Goal: Navigation & Orientation: Find specific page/section

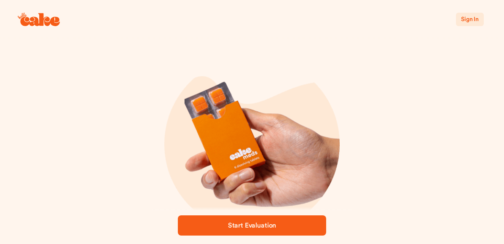
click at [470, 20] on span "Sign In" at bounding box center [470, 19] width 18 height 6
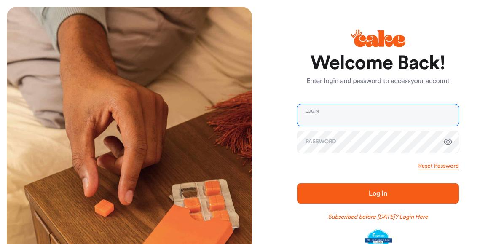
type input "**********"
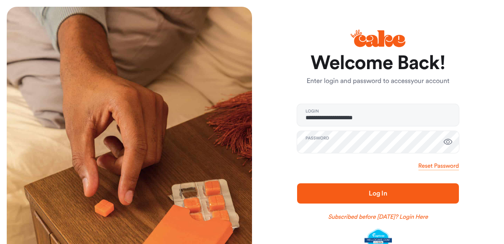
click at [359, 194] on span "Log In" at bounding box center [378, 194] width 135 height 10
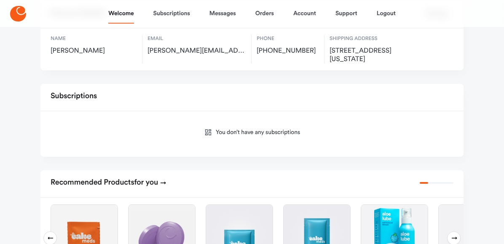
scroll to position [209, 0]
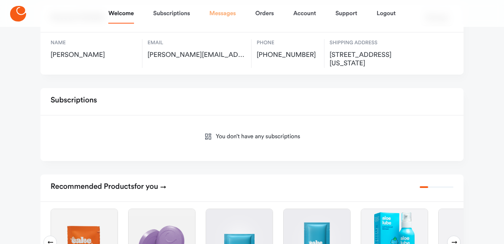
click at [221, 16] on link "Messages" at bounding box center [223, 13] width 27 height 20
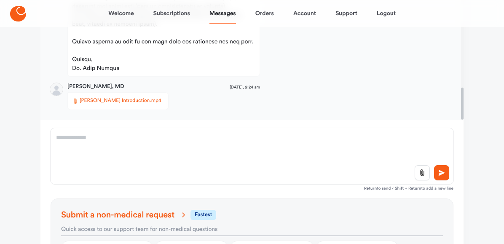
scroll to position [169, 0]
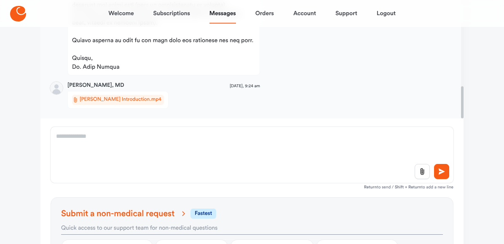
click at [127, 101] on span "[PERSON_NAME] Introduction.mp4" at bounding box center [121, 100] width 82 height 8
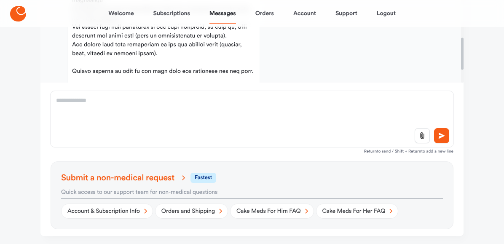
scroll to position [230, 0]
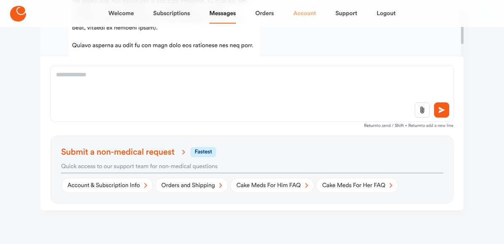
click at [312, 16] on link "Account" at bounding box center [305, 13] width 23 height 20
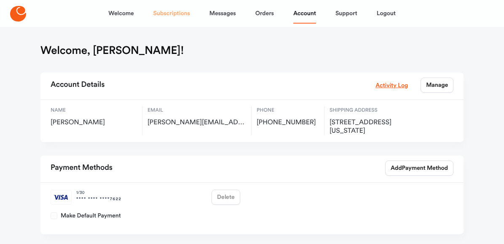
click at [168, 13] on link "Subscriptions" at bounding box center [172, 13] width 37 height 20
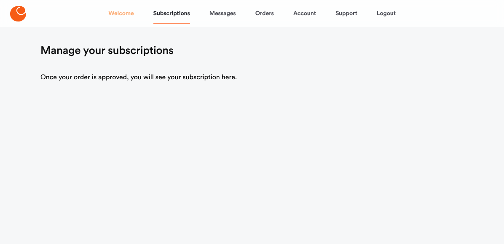
click at [118, 14] on link "Welcome" at bounding box center [120, 13] width 25 height 20
